Goal: Task Accomplishment & Management: Use online tool/utility

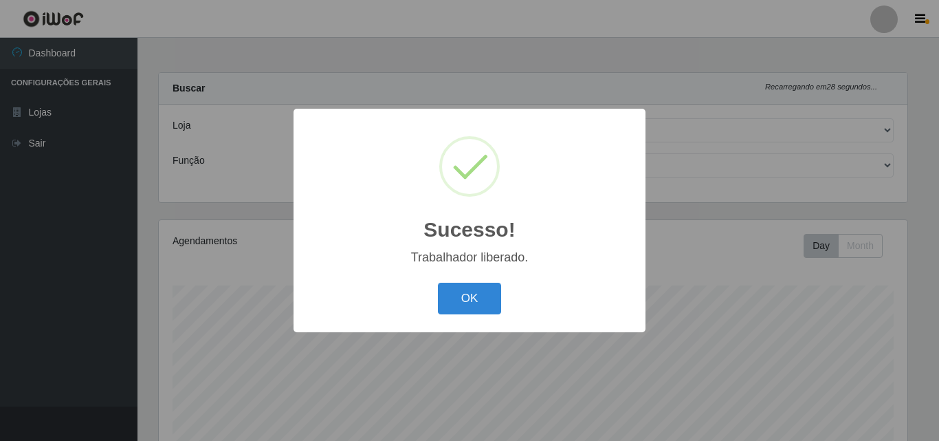
select select "423"
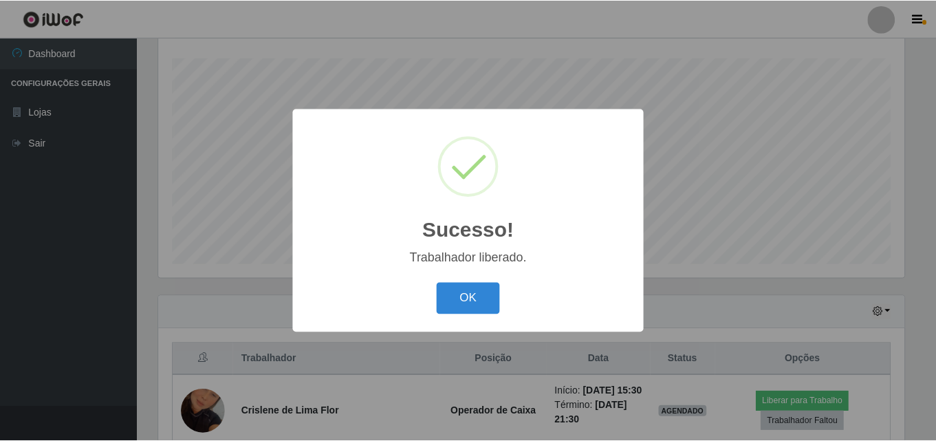
scroll to position [285, 749]
click at [476, 309] on button "OK" at bounding box center [470, 299] width 64 height 32
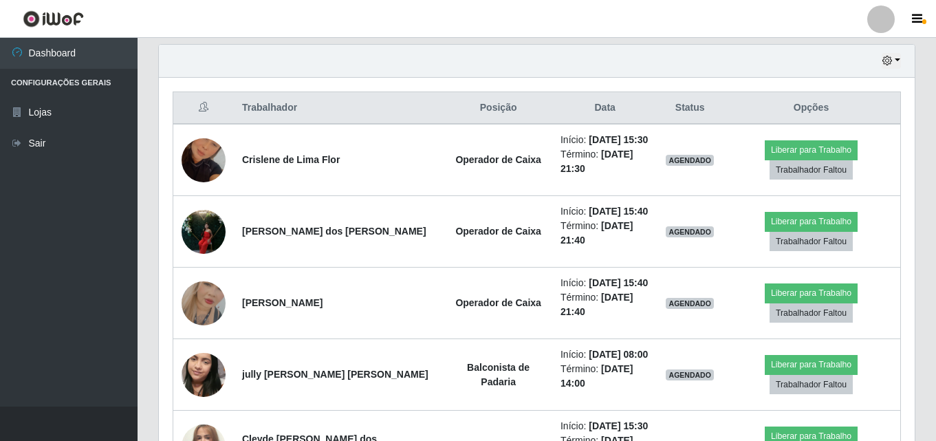
scroll to position [503, 0]
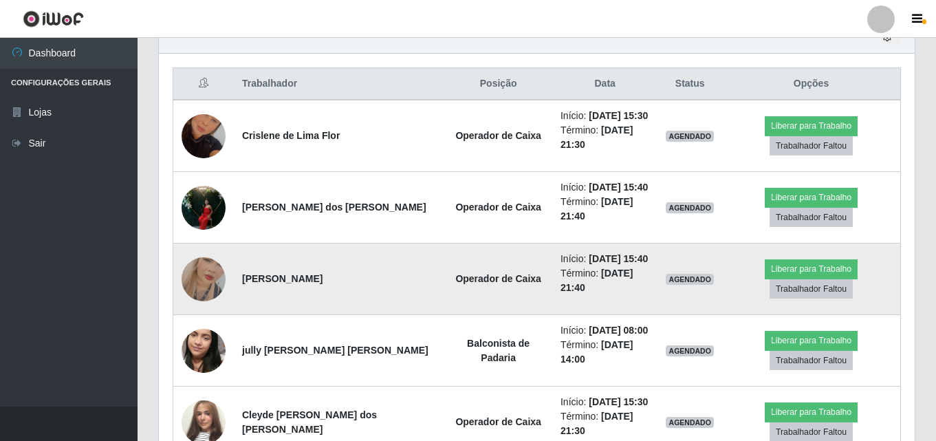
click at [207, 284] on img at bounding box center [204, 279] width 44 height 78
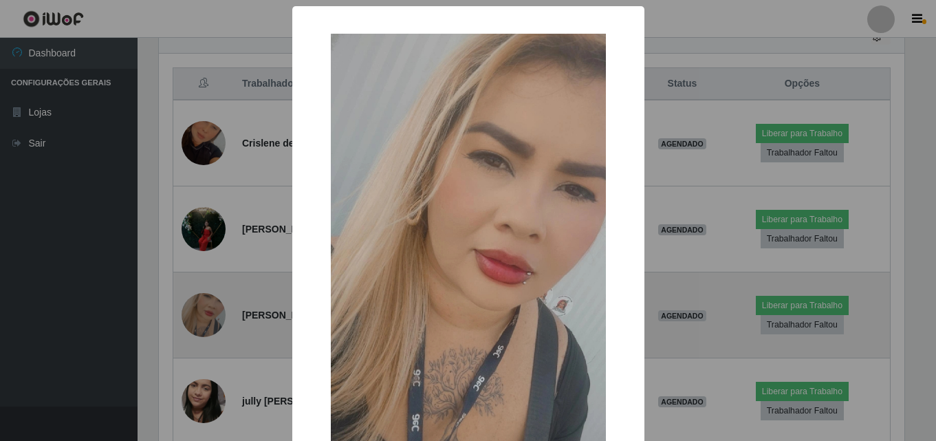
scroll to position [285, 749]
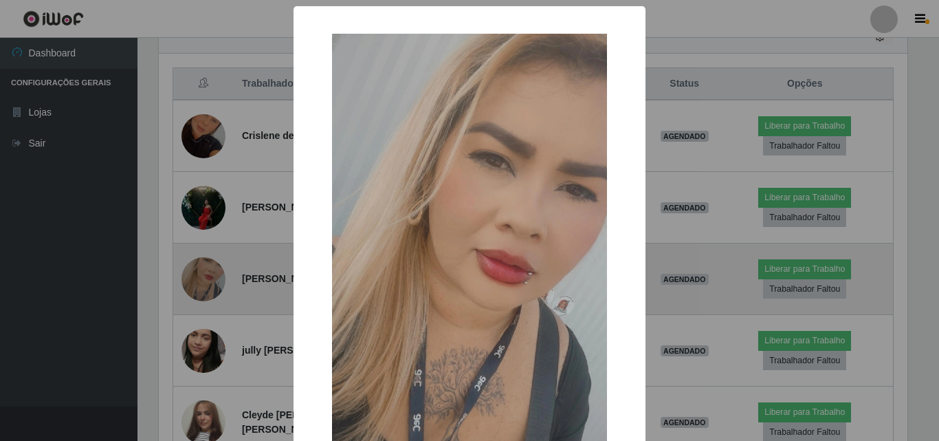
click at [207, 284] on div "× OK Cancel" at bounding box center [469, 220] width 939 height 441
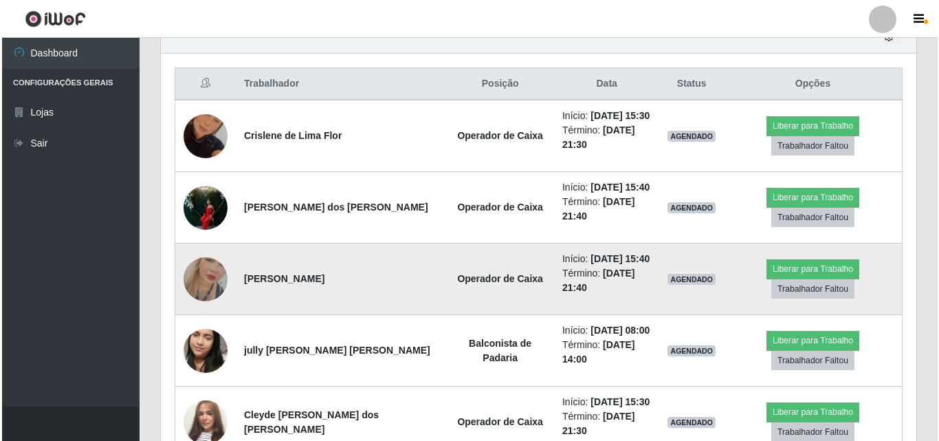
scroll to position [571, 0]
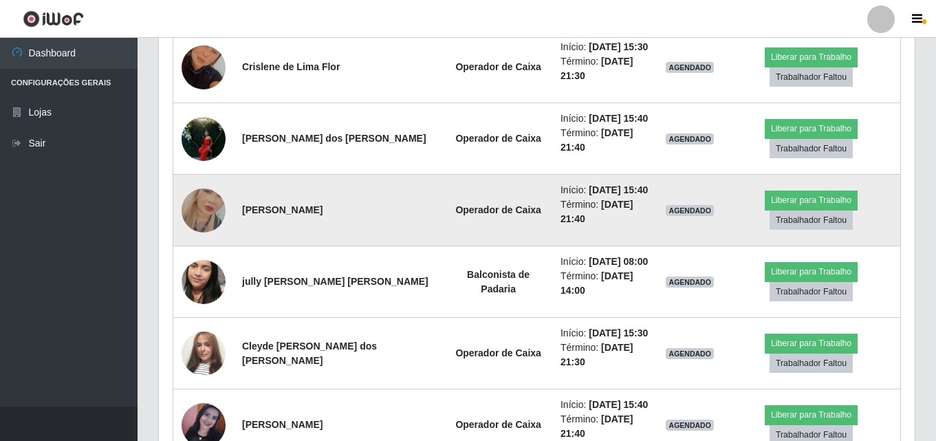
click at [199, 201] on img at bounding box center [204, 210] width 44 height 78
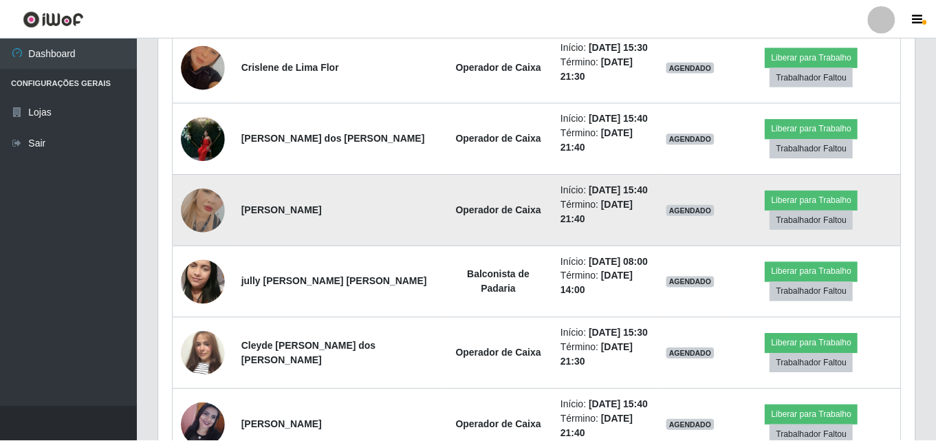
scroll to position [285, 749]
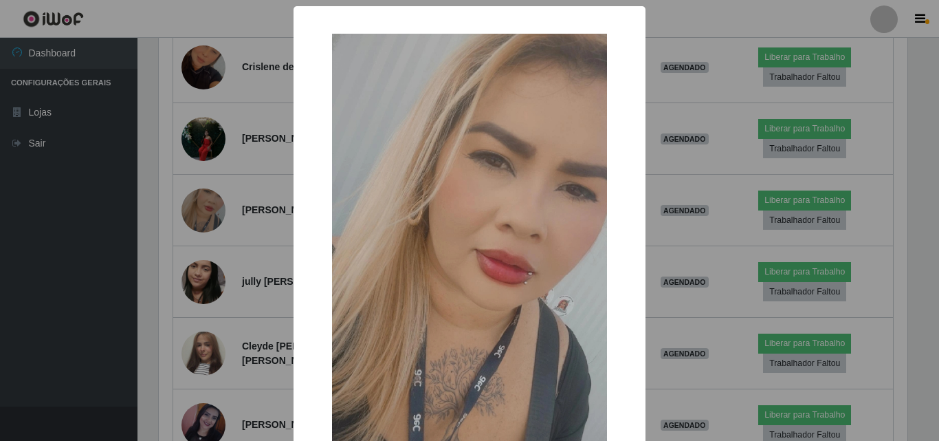
click at [200, 204] on div "× OK Cancel" at bounding box center [469, 220] width 939 height 441
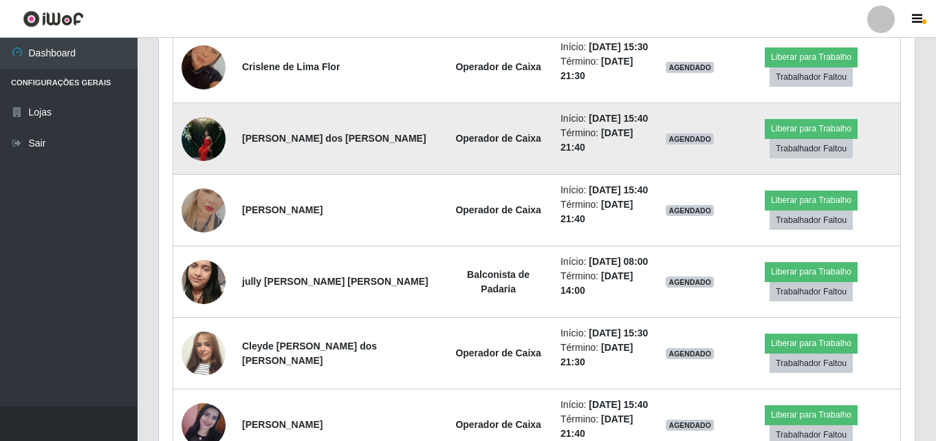
scroll to position [285, 756]
click at [218, 142] on img at bounding box center [204, 138] width 44 height 58
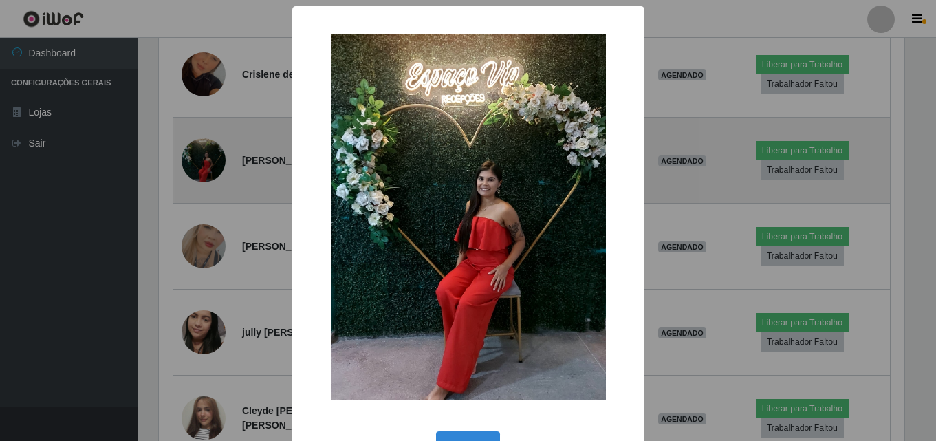
scroll to position [285, 749]
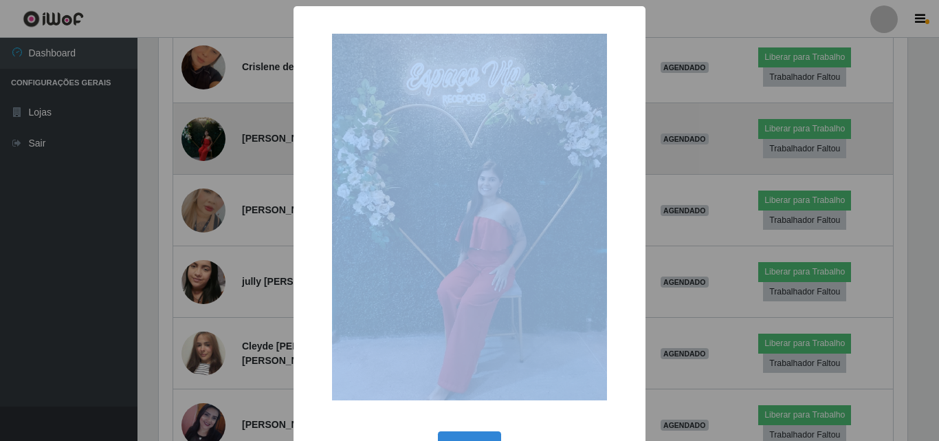
click at [218, 142] on div "× OK Cancel" at bounding box center [469, 220] width 939 height 441
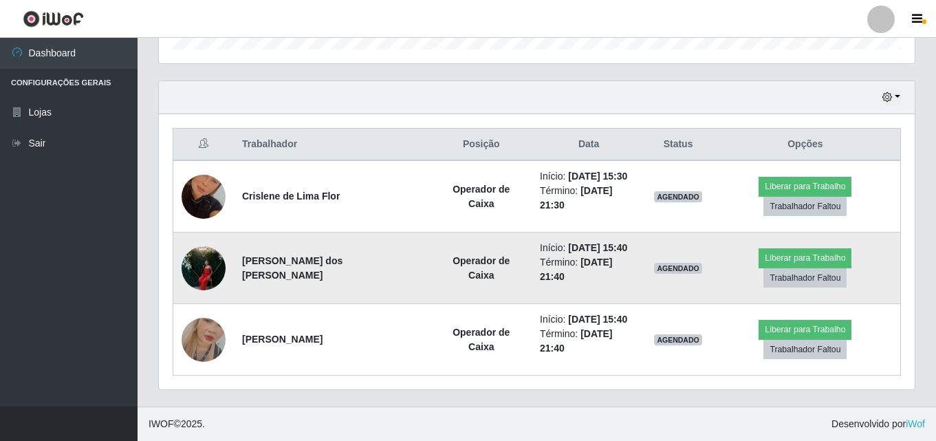
scroll to position [411, 0]
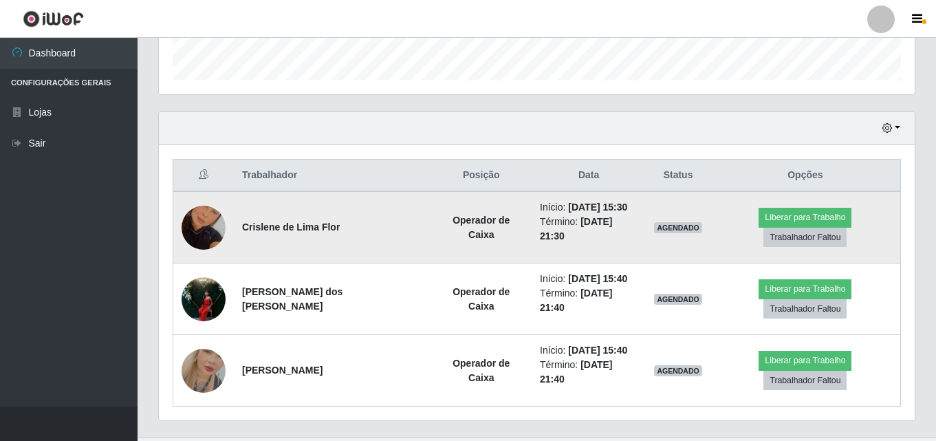
click at [210, 213] on img at bounding box center [204, 227] width 44 height 78
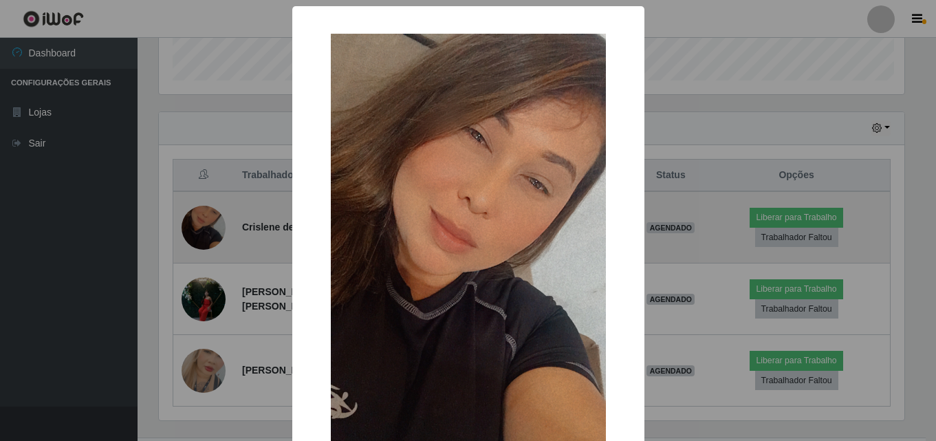
scroll to position [285, 749]
click at [210, 213] on div "× OK Cancel" at bounding box center [469, 220] width 939 height 441
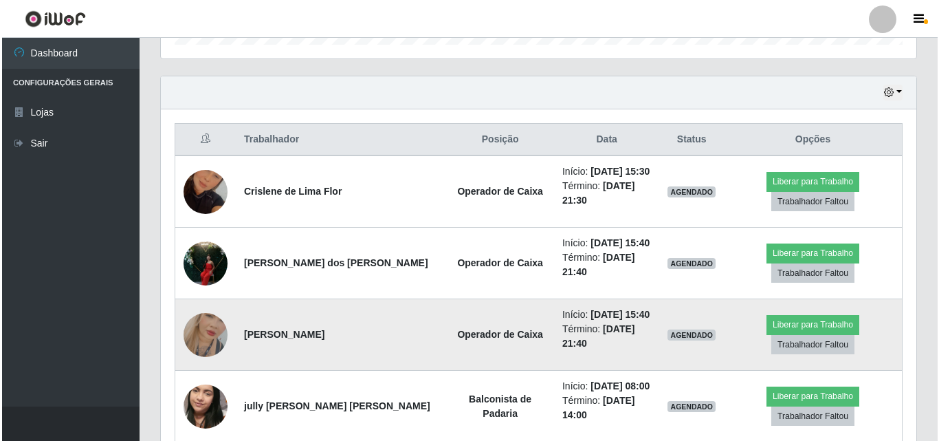
scroll to position [480, 0]
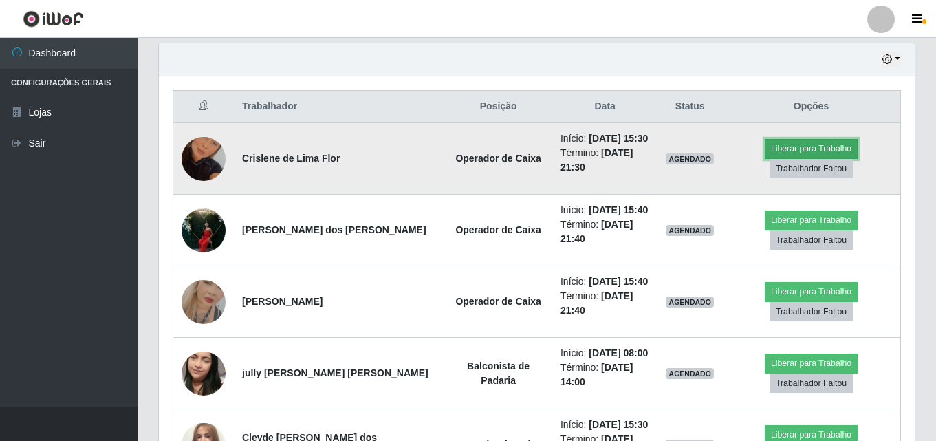
click at [838, 149] on button "Liberar para Trabalho" at bounding box center [811, 148] width 93 height 19
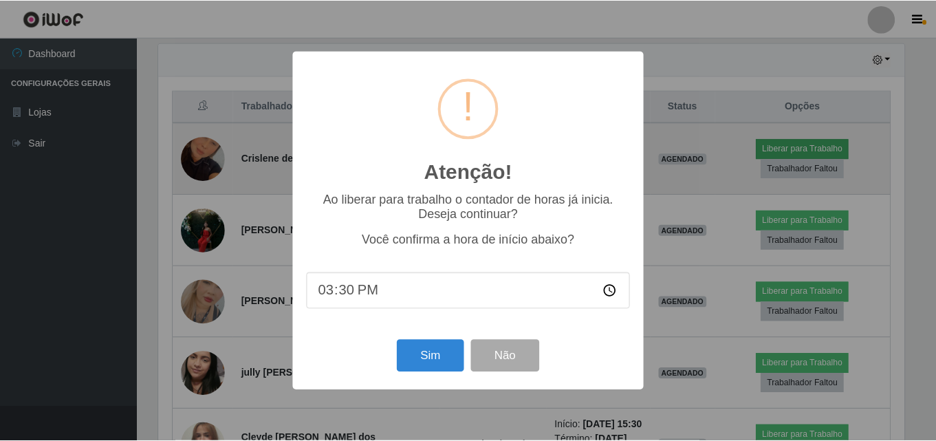
scroll to position [285, 749]
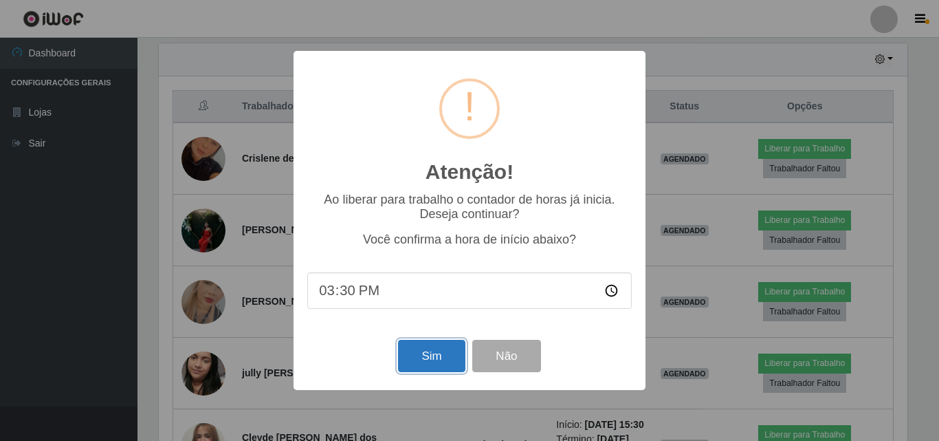
click at [448, 362] on button "Sim" at bounding box center [431, 356] width 67 height 32
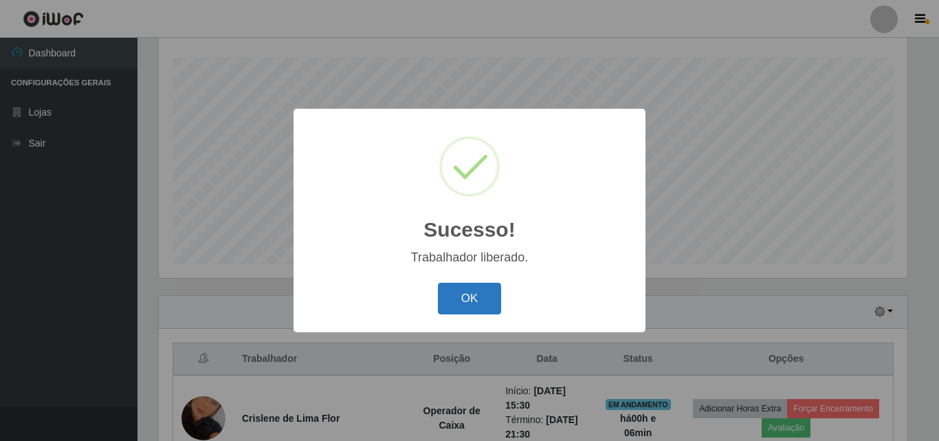
click at [489, 289] on button "OK" at bounding box center [470, 299] width 64 height 32
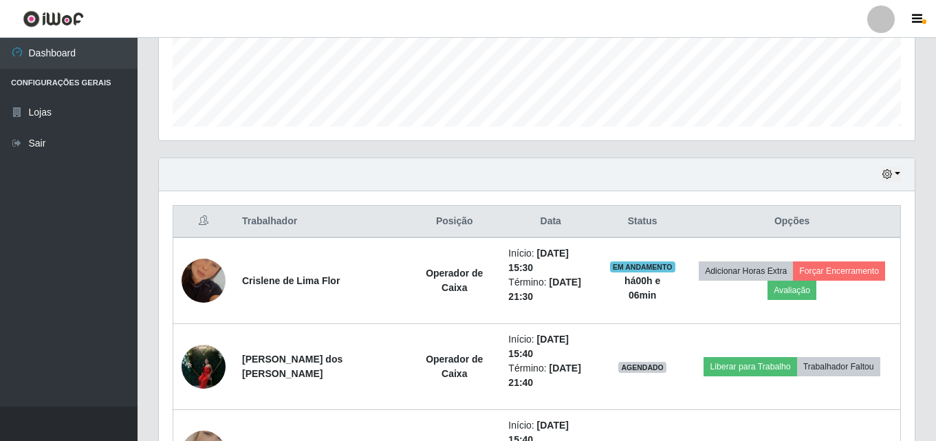
scroll to position [434, 0]
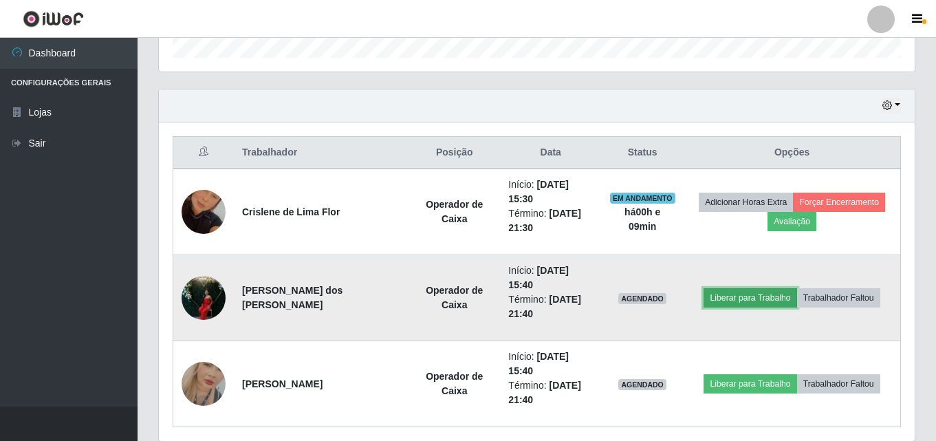
click at [749, 288] on button "Liberar para Trabalho" at bounding box center [749, 297] width 93 height 19
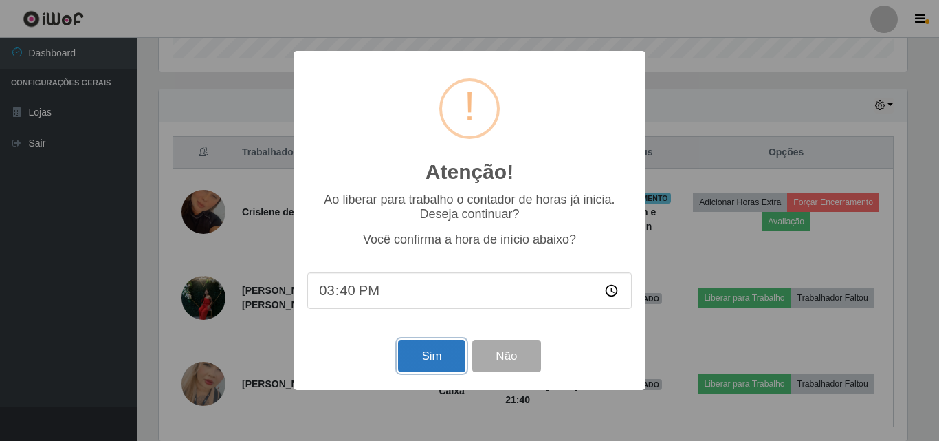
click at [444, 364] on button "Sim" at bounding box center [431, 356] width 67 height 32
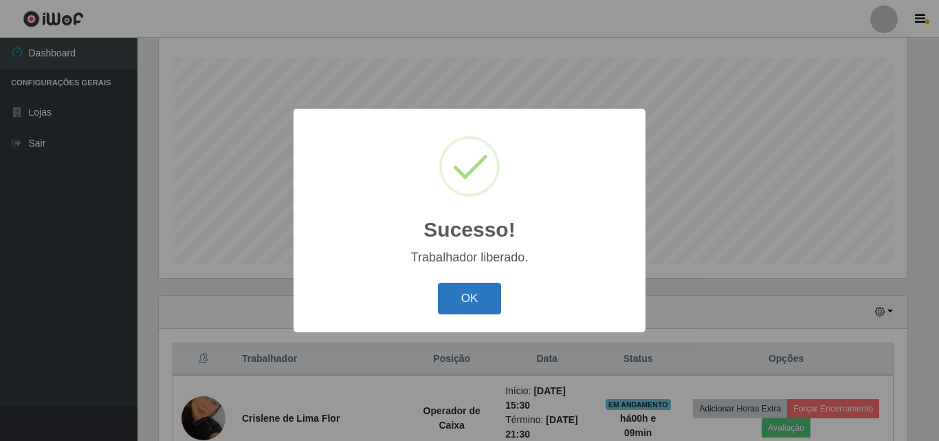
click at [483, 309] on button "OK" at bounding box center [470, 299] width 64 height 32
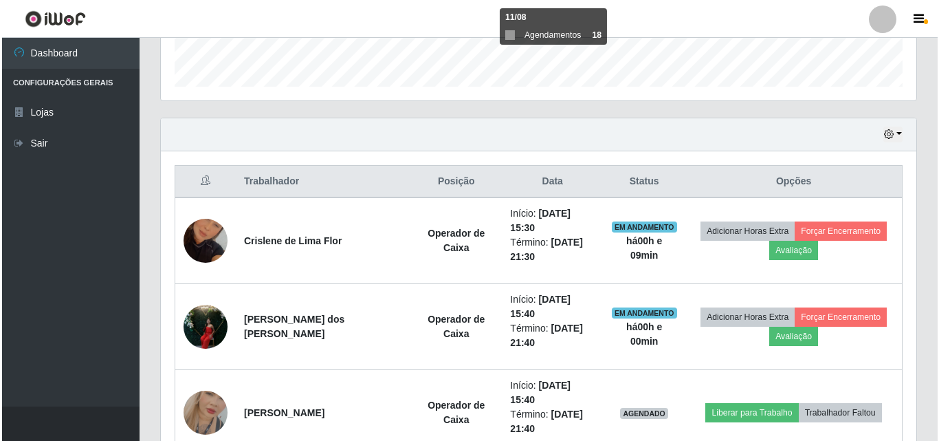
scroll to position [442, 0]
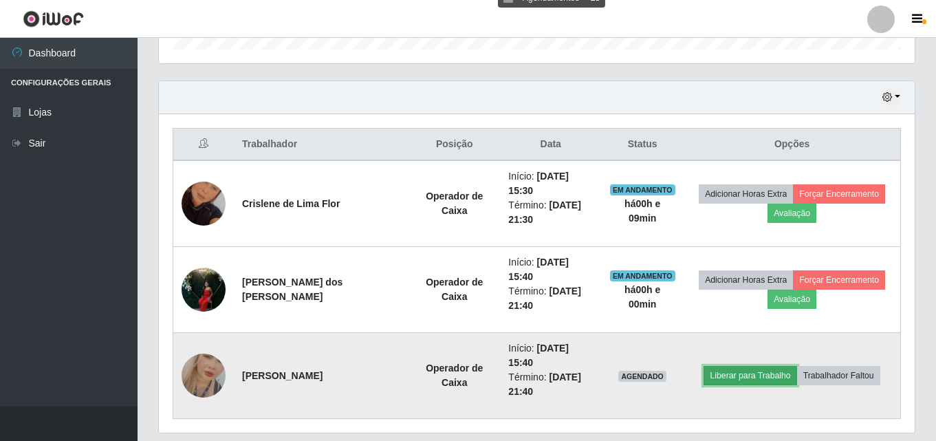
click at [754, 366] on button "Liberar para Trabalho" at bounding box center [749, 375] width 93 height 19
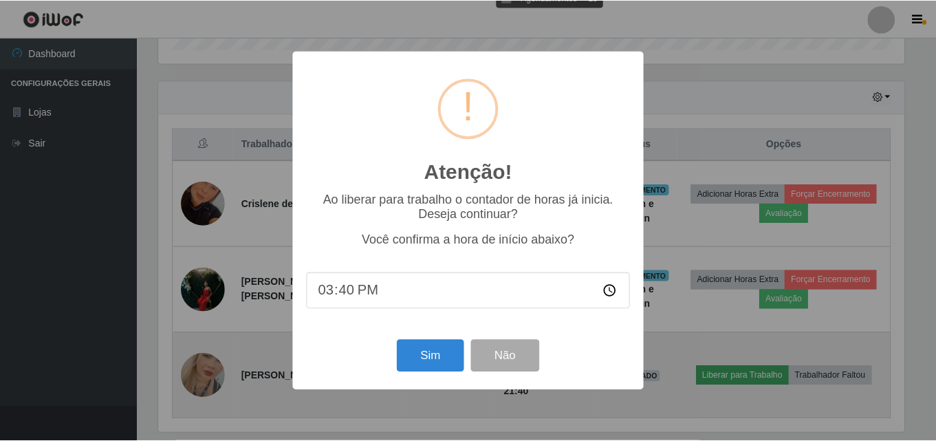
scroll to position [285, 749]
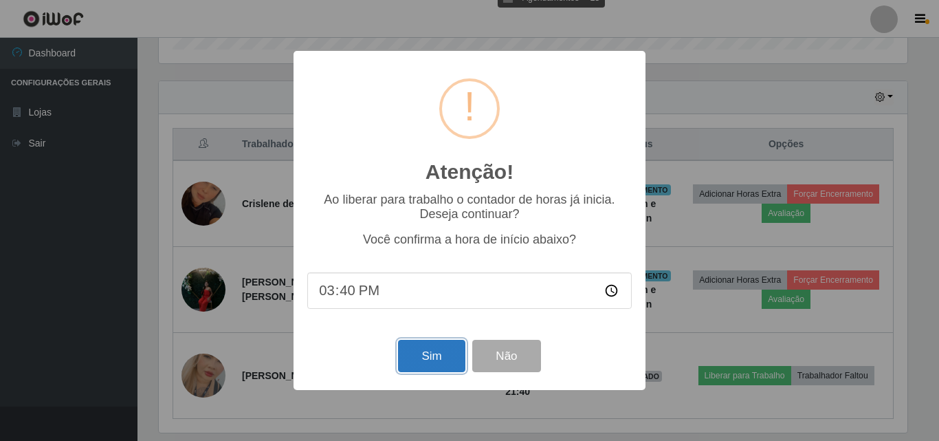
click at [408, 372] on button "Sim" at bounding box center [431, 356] width 67 height 32
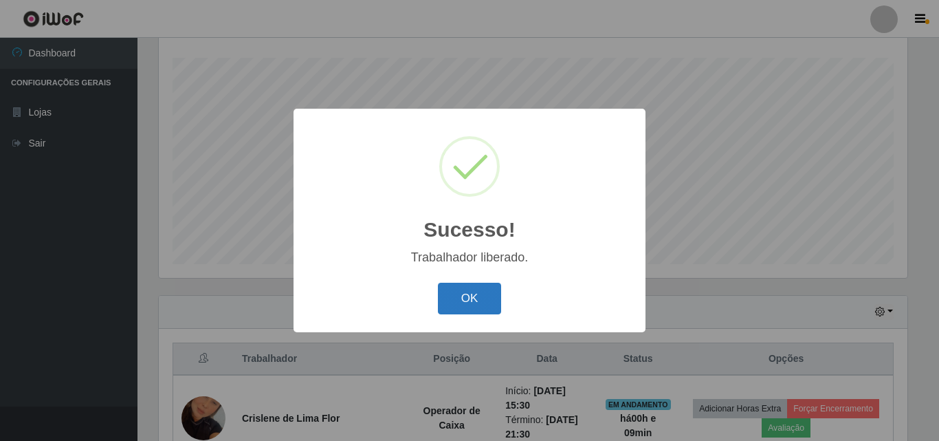
click at [456, 309] on button "OK" at bounding box center [470, 299] width 64 height 32
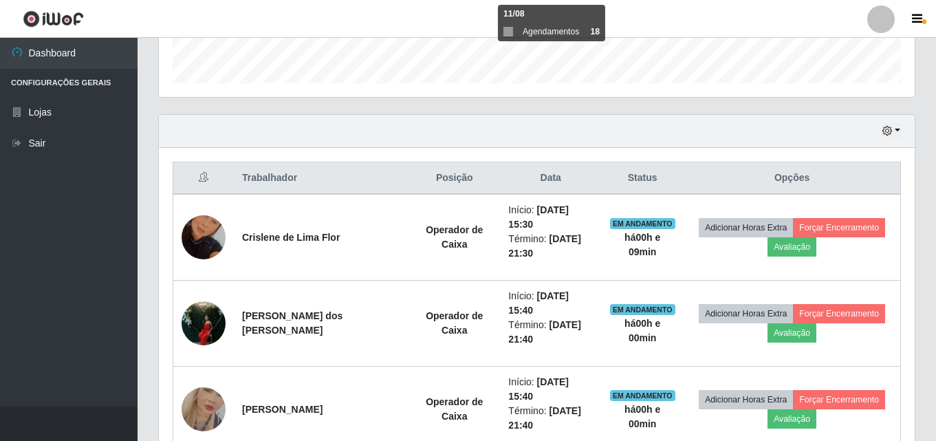
scroll to position [442, 0]
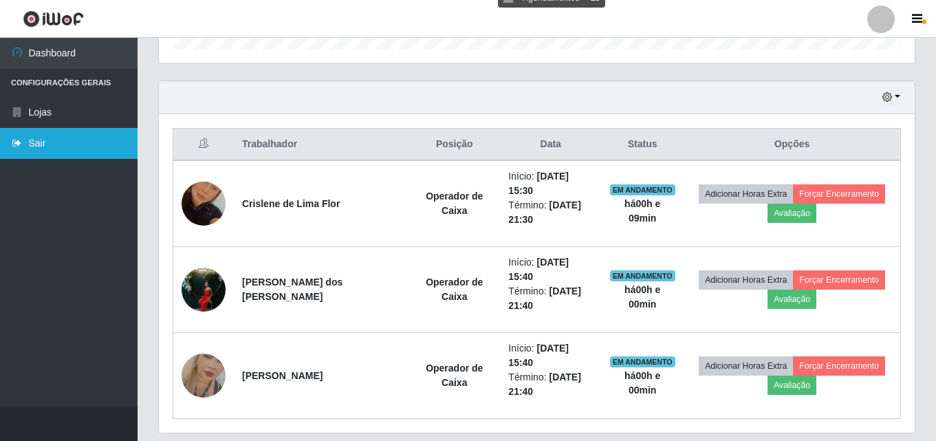
click at [83, 142] on link "Sair" at bounding box center [69, 143] width 138 height 31
